Goal: Task Accomplishment & Management: Complete application form

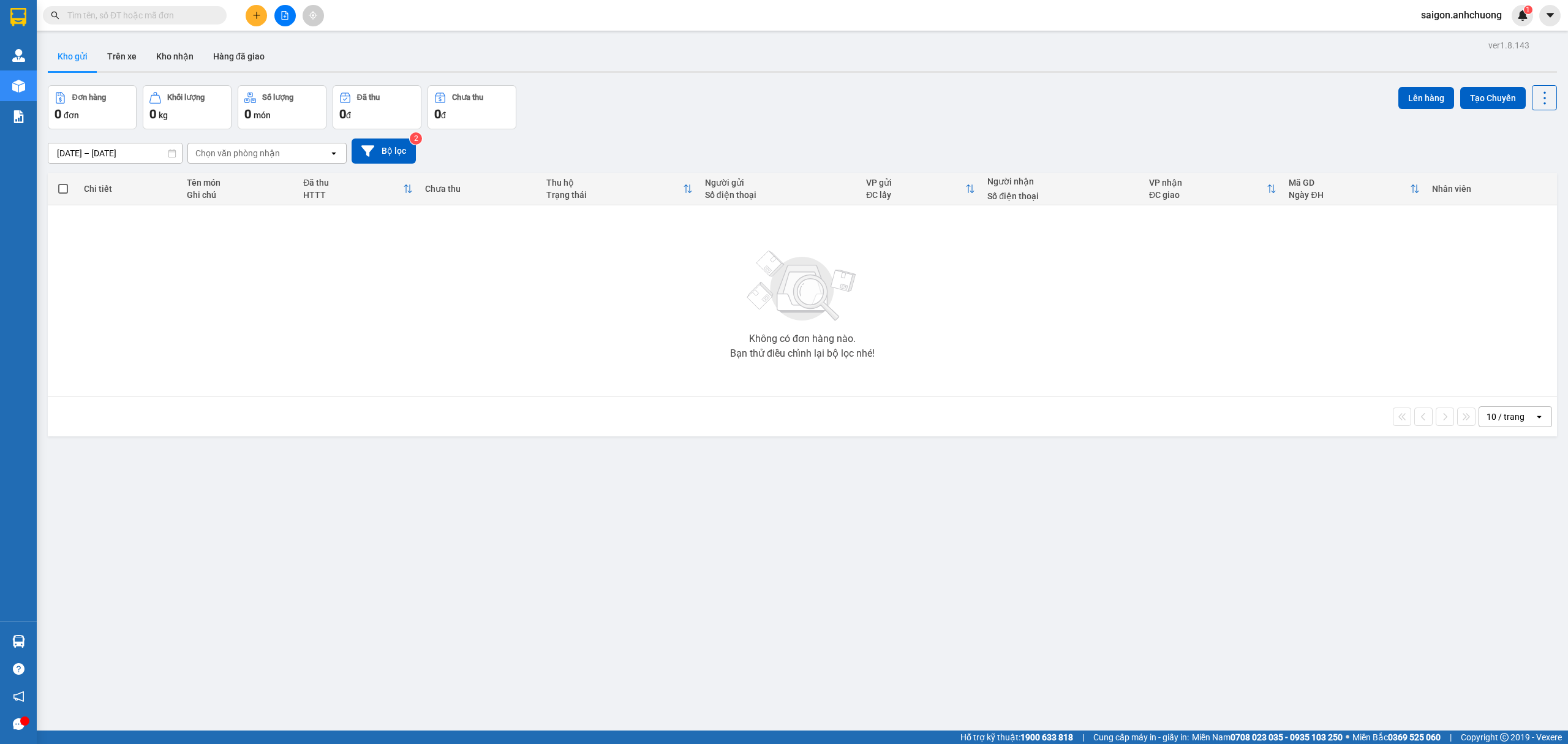
click at [261, 11] on button at bounding box center [257, 16] width 21 height 21
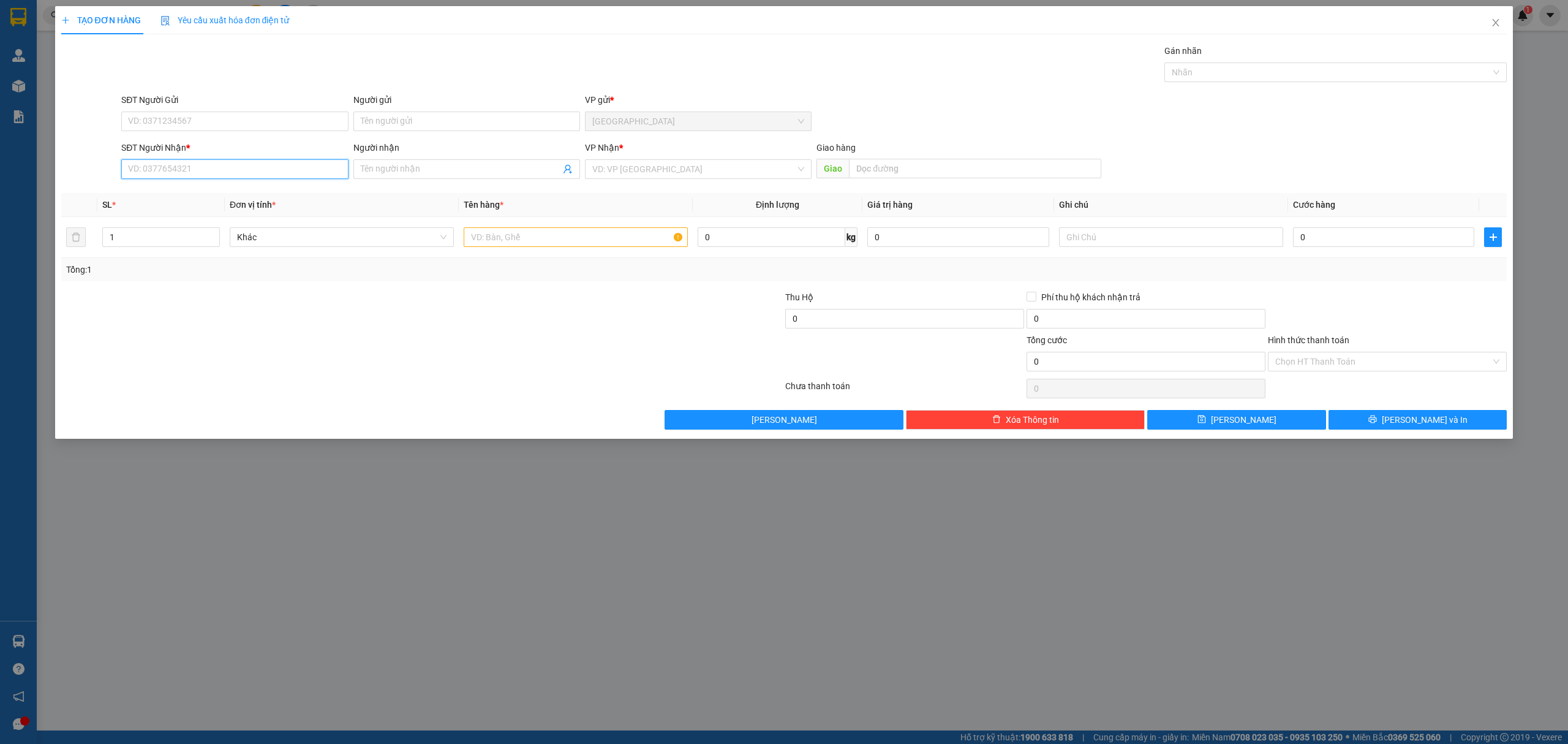
click at [245, 162] on input "SĐT Người Nhận *" at bounding box center [235, 169] width 227 height 19
type input "0961969769"
click at [248, 197] on div "0961969769 - toàn" at bounding box center [235, 194] width 212 height 13
type input "toàn"
type input "0961969769"
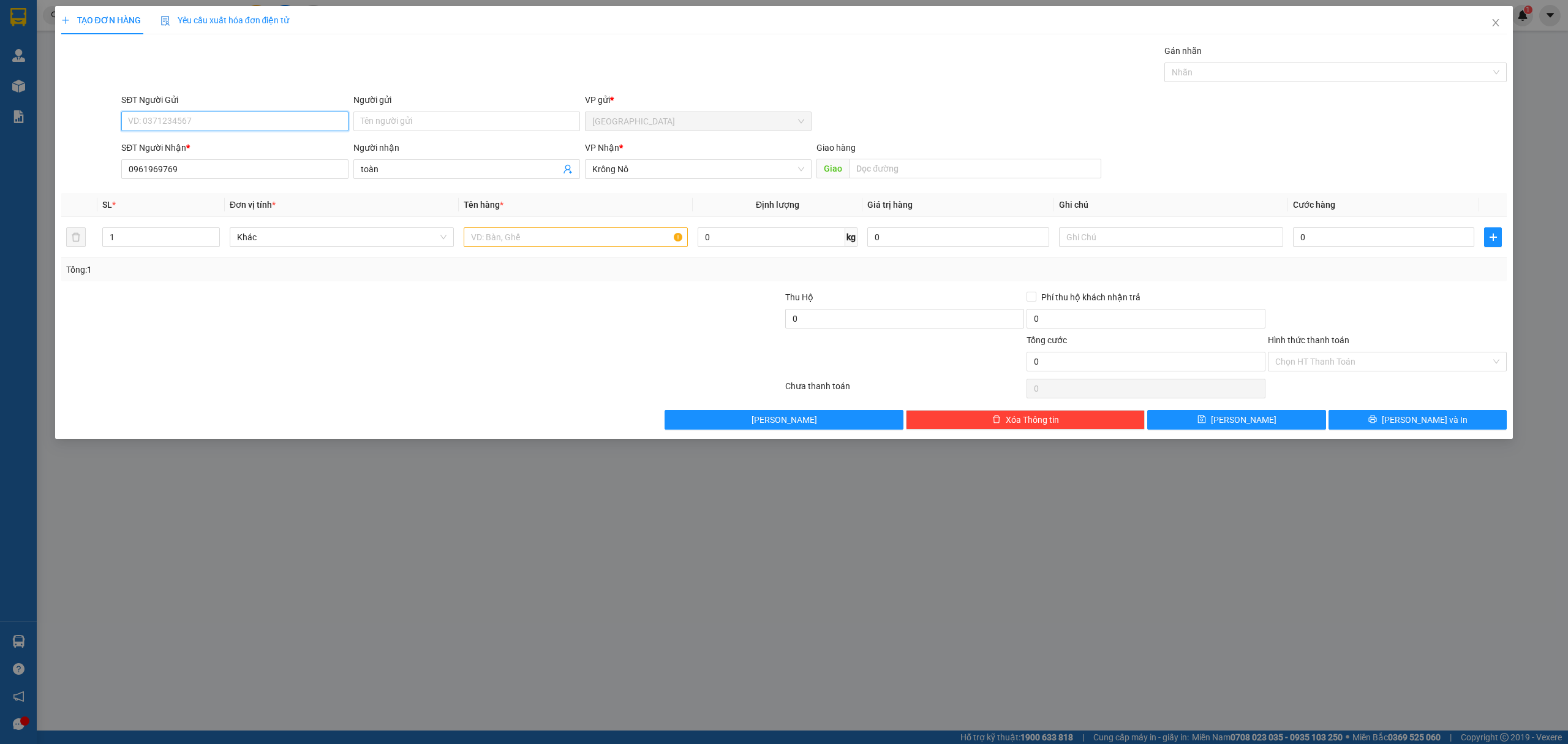
click at [311, 125] on input "SĐT Người Gửi" at bounding box center [235, 121] width 227 height 19
click at [297, 137] on div "0344265390" at bounding box center [235, 146] width 227 height 19
type input "0344265390"
click at [493, 244] on input "text" at bounding box center [576, 237] width 224 height 19
type input "1 hộp"
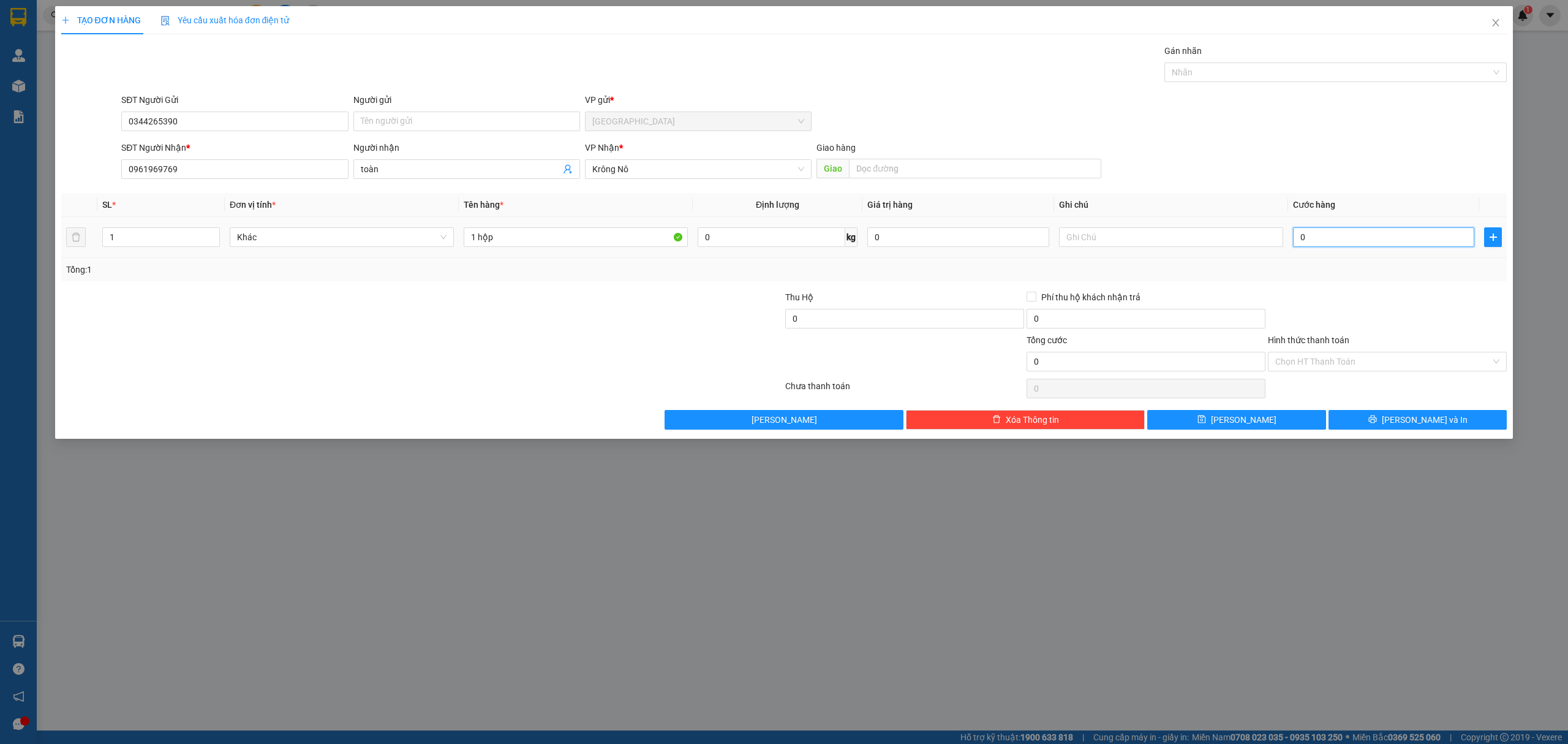
click at [1424, 232] on input "0" at bounding box center [1383, 237] width 181 height 19
type input "30"
type input "300"
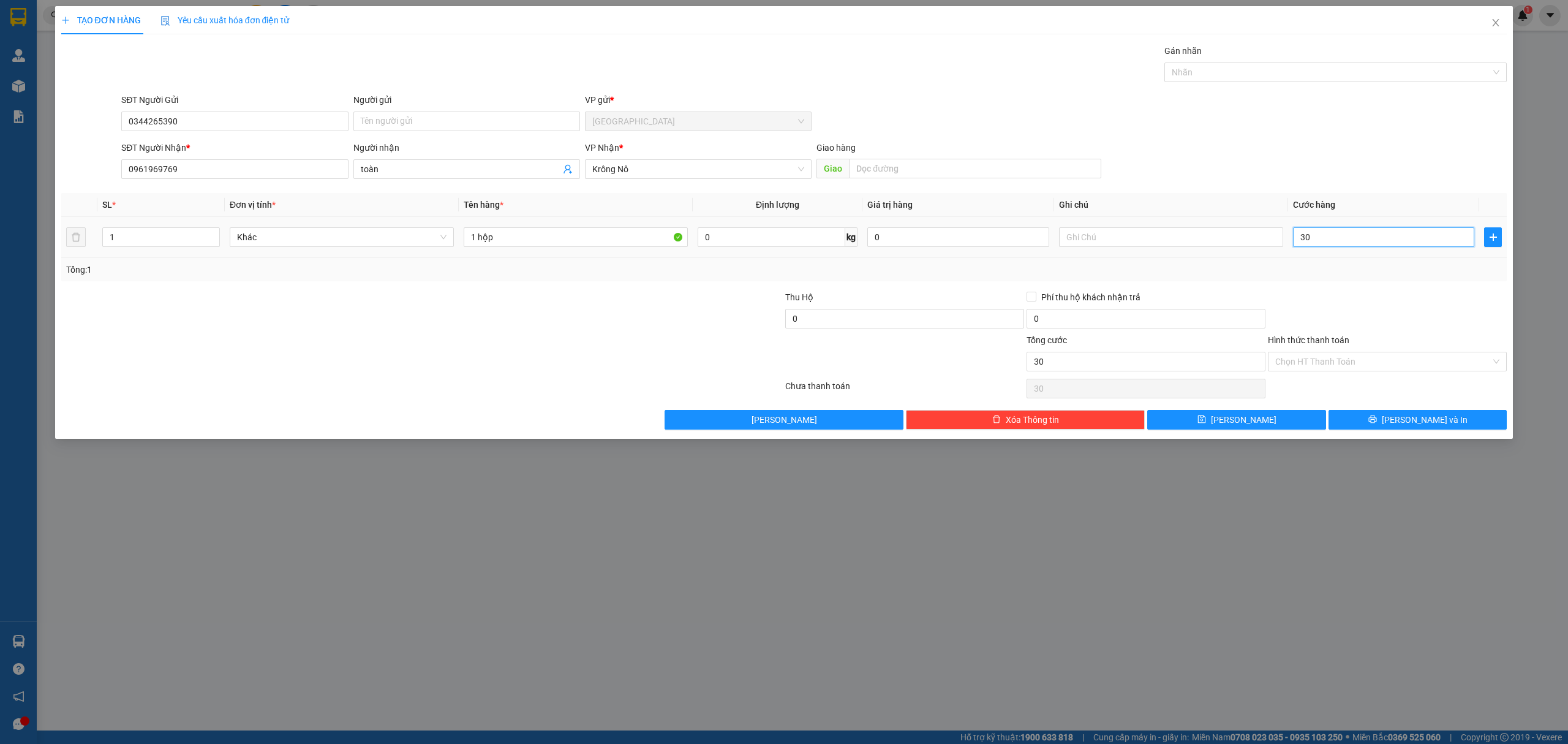
type input "300"
type input "3.000"
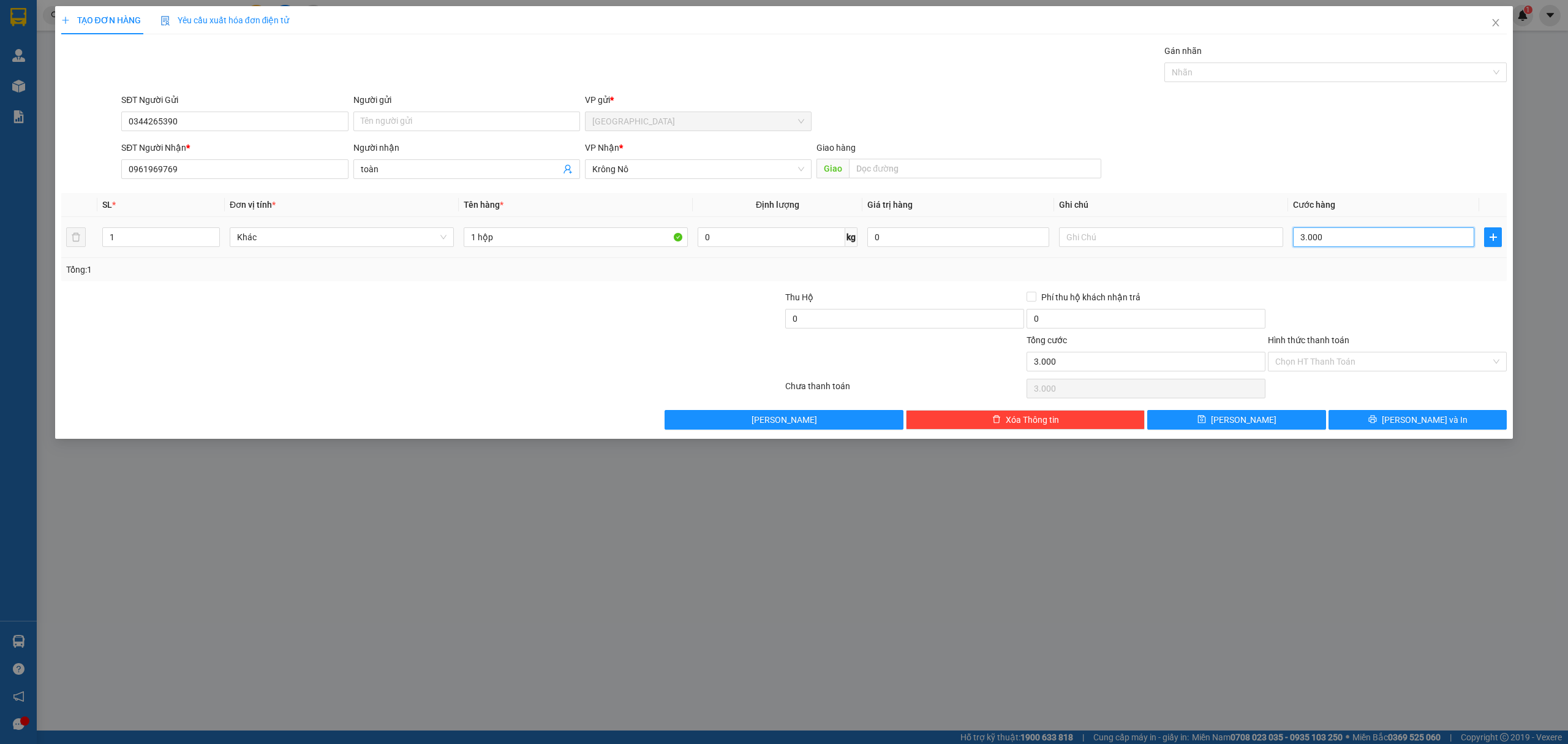
type input "30.000"
click at [1397, 427] on button "[PERSON_NAME] và In" at bounding box center [1418, 419] width 179 height 19
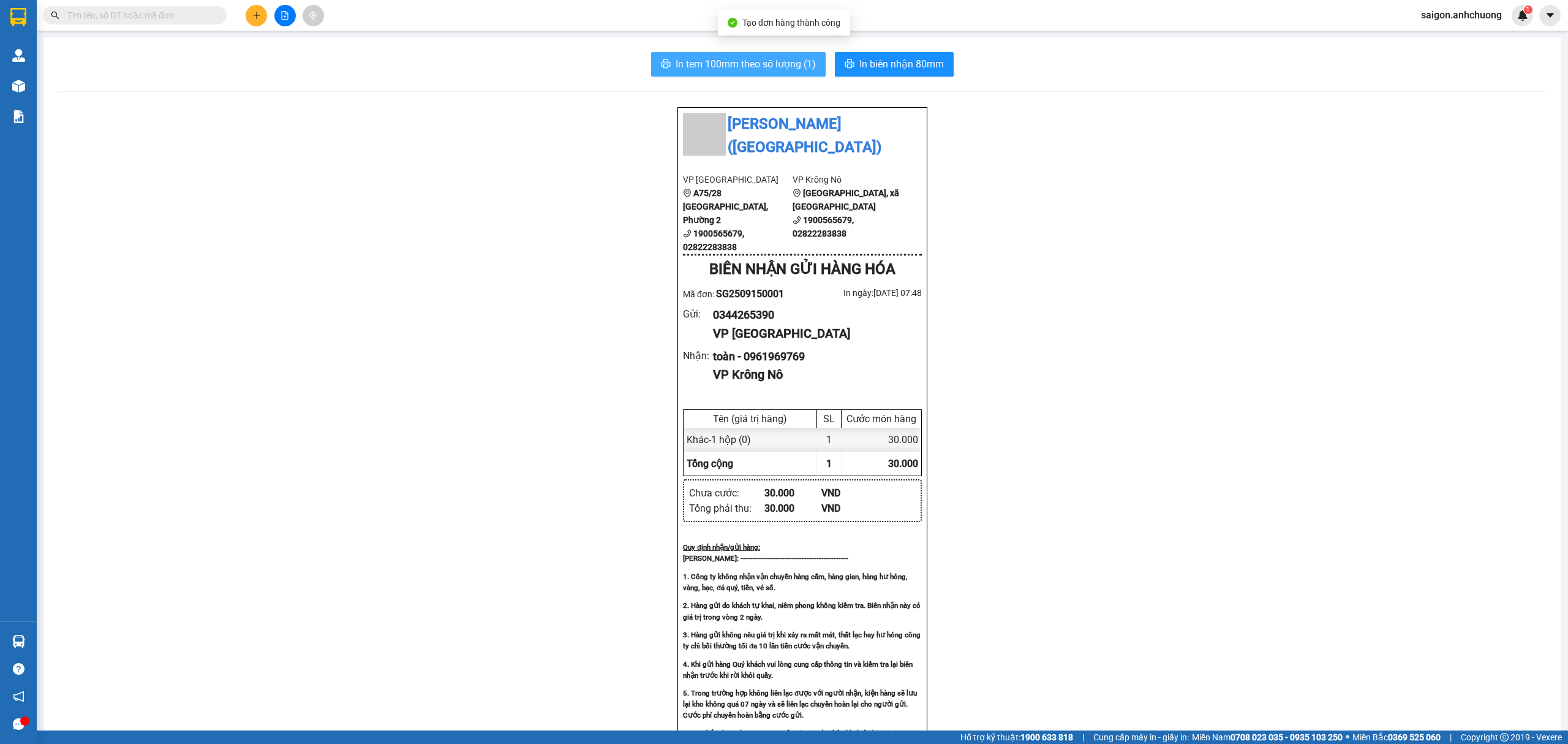
click at [780, 64] on span "In tem 100mm theo số lượng (1)" at bounding box center [746, 63] width 140 height 15
click at [900, 65] on span "In biên nhận 80mm" at bounding box center [902, 63] width 85 height 15
